Goal: Task Accomplishment & Management: Manage account settings

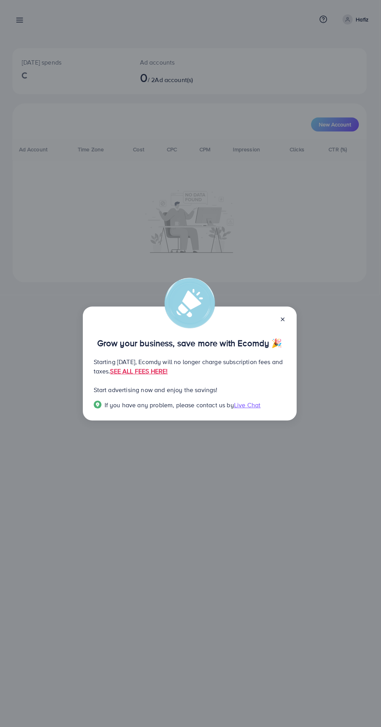
click at [282, 319] on line at bounding box center [282, 319] width 3 height 3
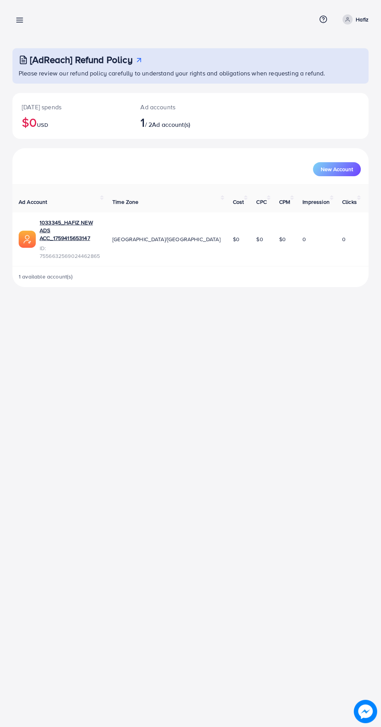
click at [26, 50] on div "[AdReach] Refund Policy Please review our refund policy carefully to understand…" at bounding box center [190, 65] width 356 height 35
click at [19, 20] on line at bounding box center [20, 20] width 6 height 0
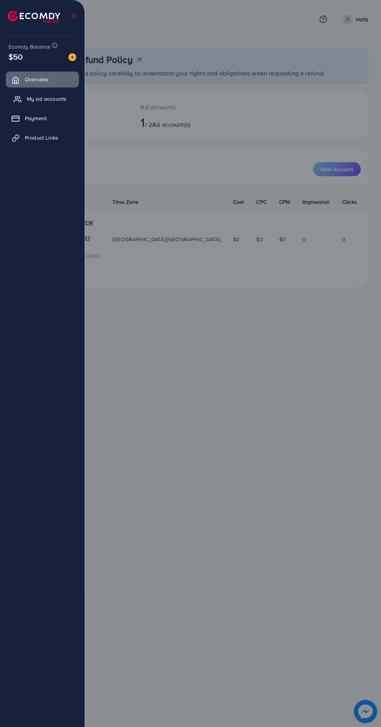
click at [56, 101] on span "My ad accounts" at bounding box center [47, 99] width 40 height 8
click at [55, 96] on span "My ad accounts" at bounding box center [47, 99] width 40 height 8
click at [74, 16] on line at bounding box center [74, 16] width 4 height 4
